Goal: Find specific page/section

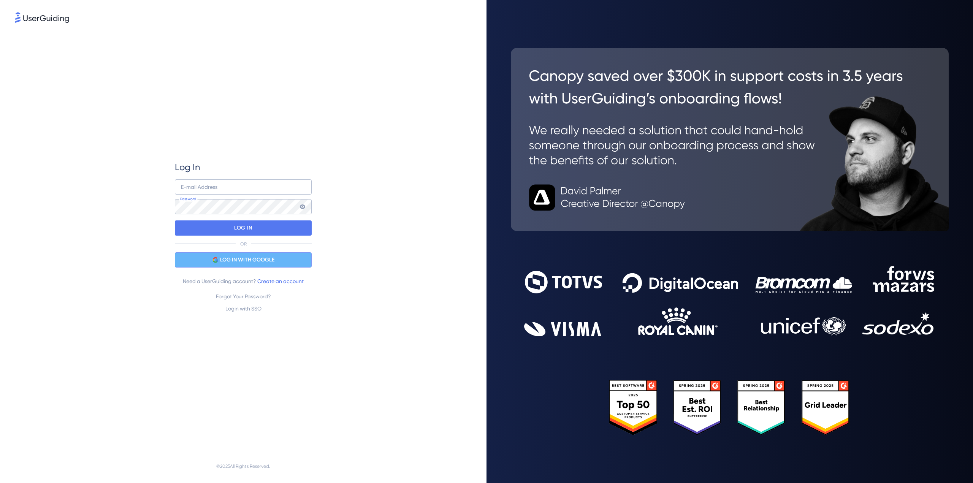
click at [247, 264] on span "LOG IN WITH GOOGLE" at bounding box center [247, 259] width 54 height 9
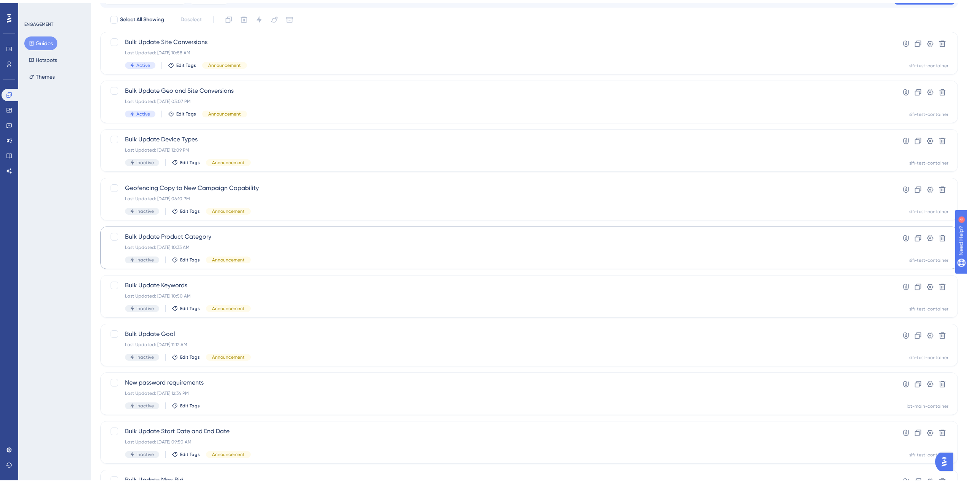
scroll to position [107, 0]
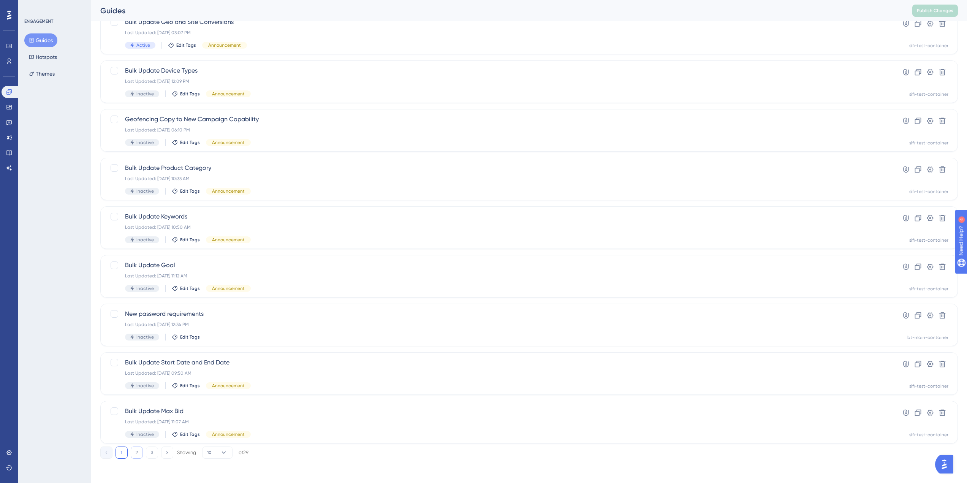
click at [138, 452] on button "2" at bounding box center [137, 452] width 12 height 12
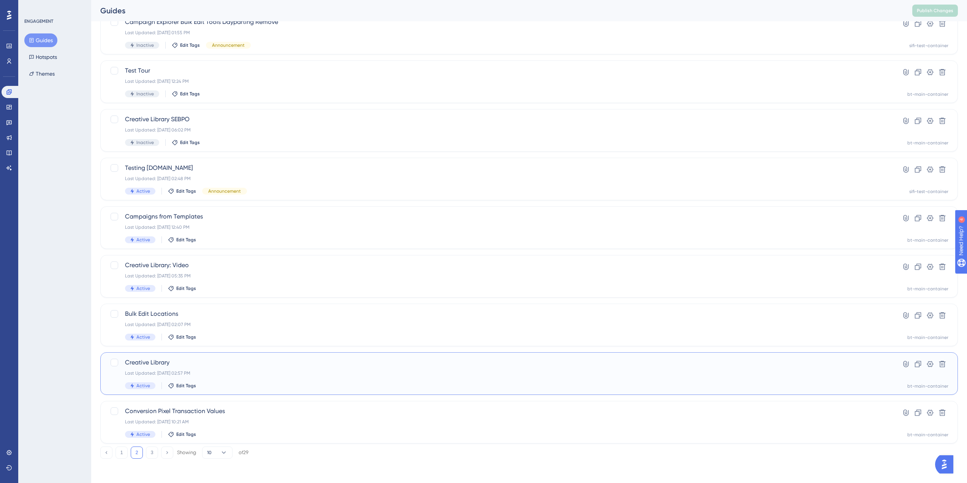
click at [207, 364] on span "Creative Library" at bounding box center [498, 362] width 747 height 9
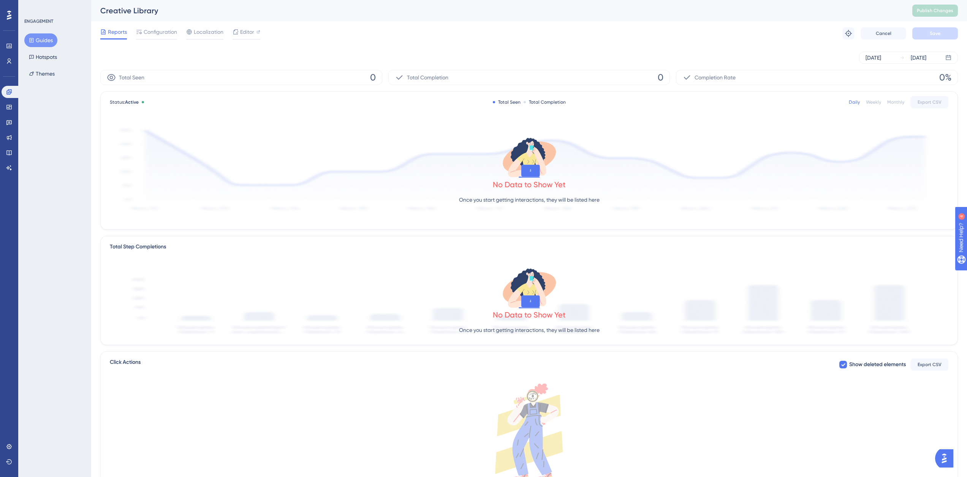
click at [569, 49] on div "[DATE] [DATE]" at bounding box center [529, 58] width 858 height 24
click at [258, 36] on div "Editor" at bounding box center [247, 33] width 28 height 12
